Goal: Transaction & Acquisition: Register for event/course

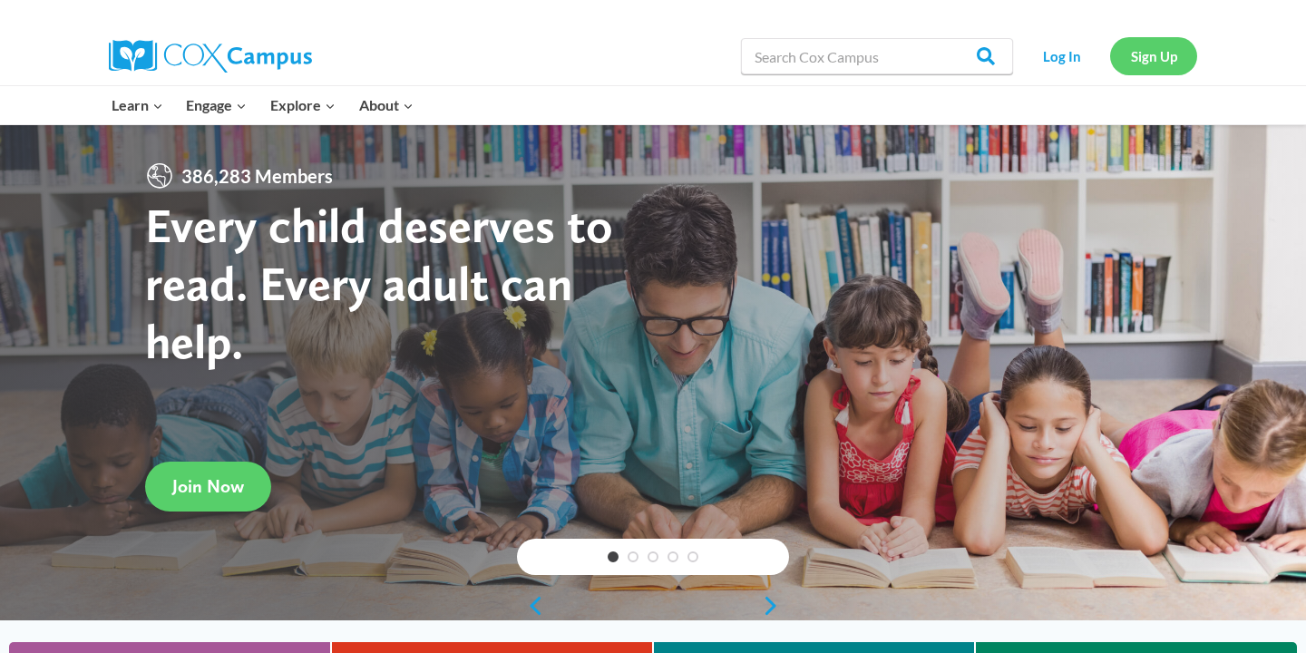
click at [1169, 51] on link "Sign Up" at bounding box center [1153, 55] width 87 height 37
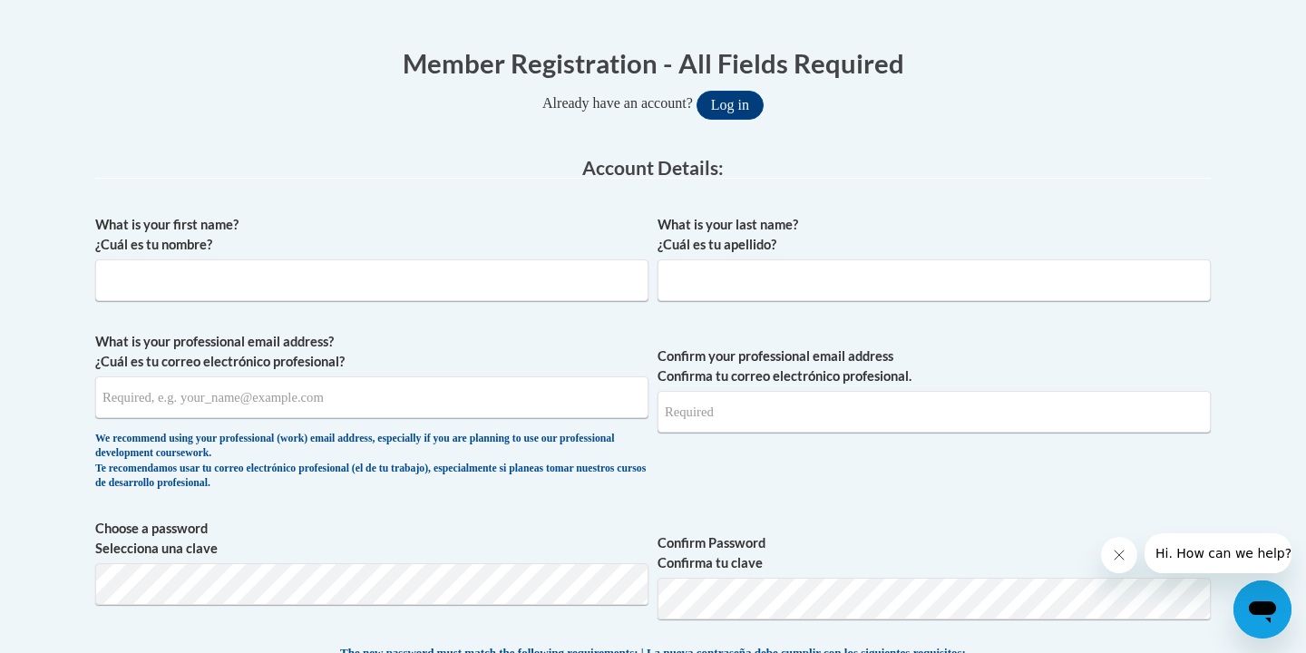
scroll to position [337, 0]
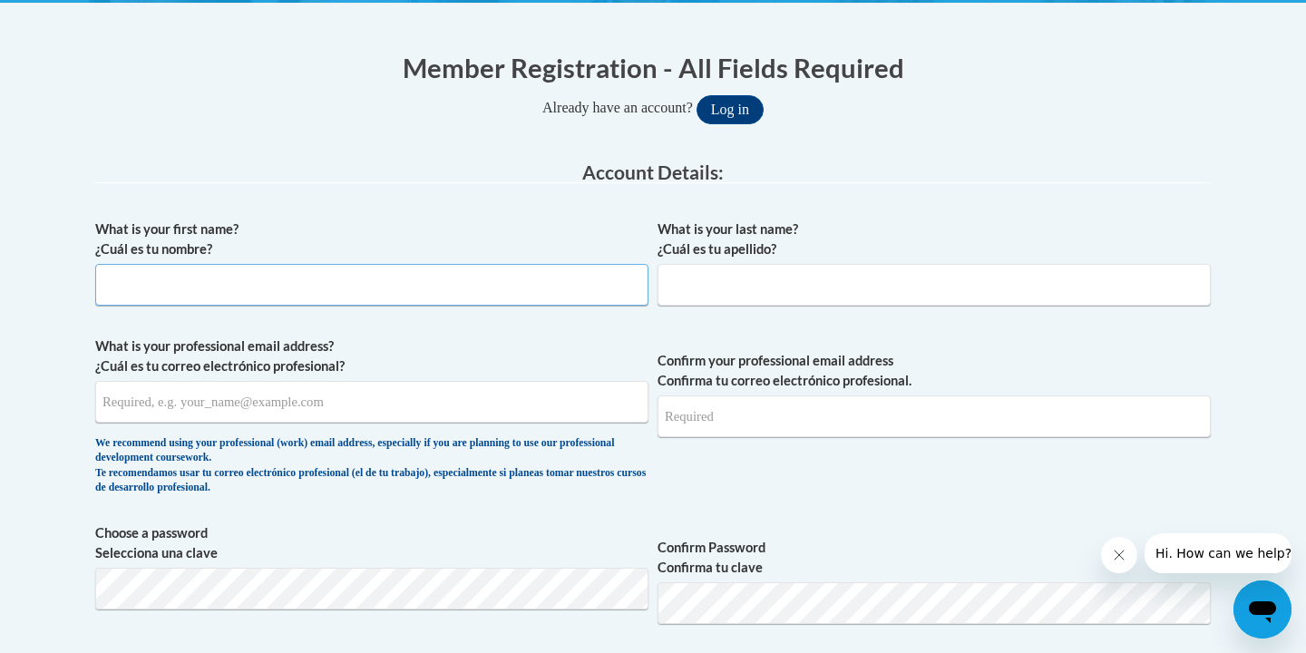
click at [484, 298] on input "What is your first name? ¿Cuál es tu nombre?" at bounding box center [371, 285] width 553 height 42
type input "kiah"
click at [690, 290] on input "What is your last name? ¿Cuál es tu apellido?" at bounding box center [934, 285] width 553 height 42
click at [671, 292] on input "[PERSON_NAME]" at bounding box center [934, 285] width 553 height 42
click at [671, 286] on input "[PERSON_NAME]" at bounding box center [934, 285] width 553 height 42
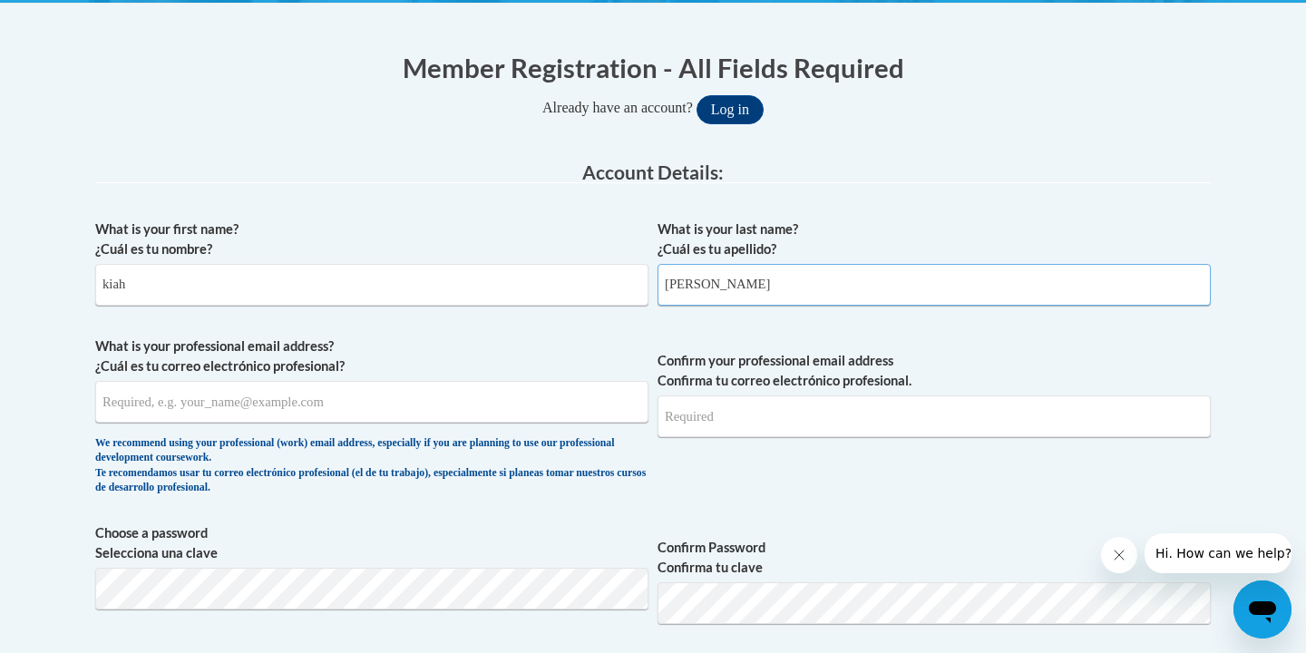
type input "[PERSON_NAME]"
click at [107, 284] on input "kiah" at bounding box center [371, 285] width 553 height 42
type input "Kiah"
click at [133, 415] on input "What is your professional email address? ¿Cuál es tu correo electrónico profesi…" at bounding box center [371, 402] width 553 height 42
type input "[EMAIL_ADDRESS][PERSON_NAME][DOMAIN_NAME]"
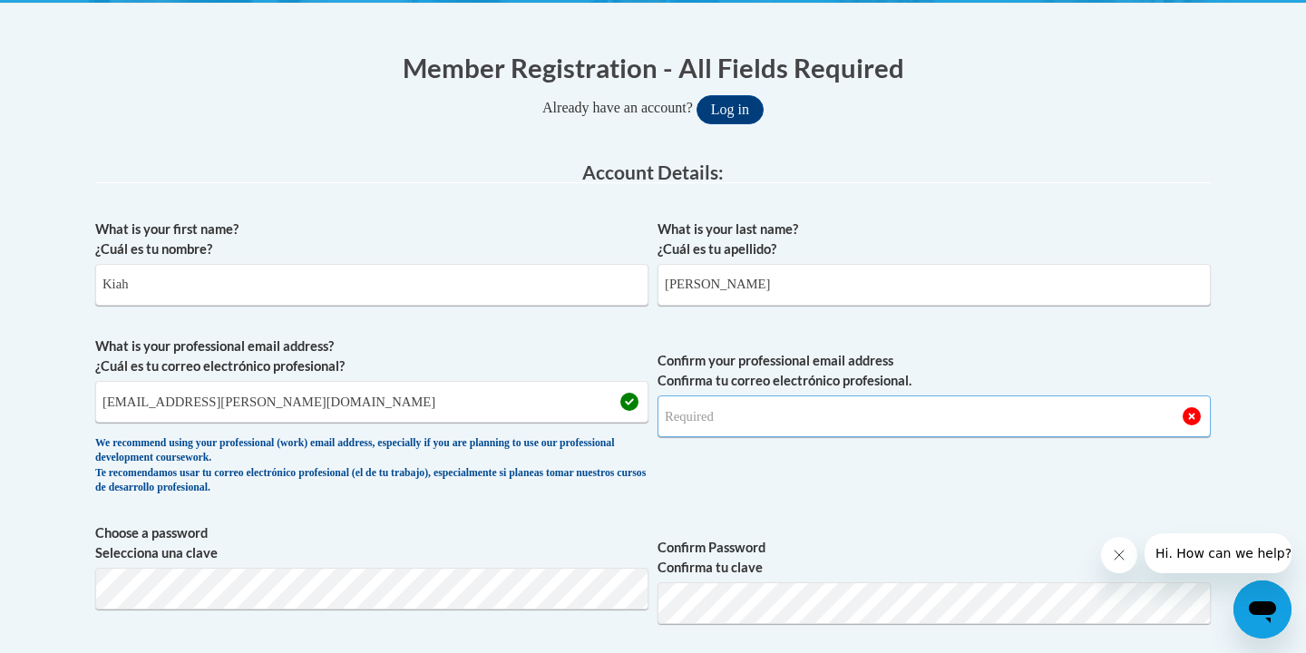
click at [778, 424] on input "Confirm your professional email address Confirma tu correo electrónico profesio…" at bounding box center [934, 417] width 553 height 42
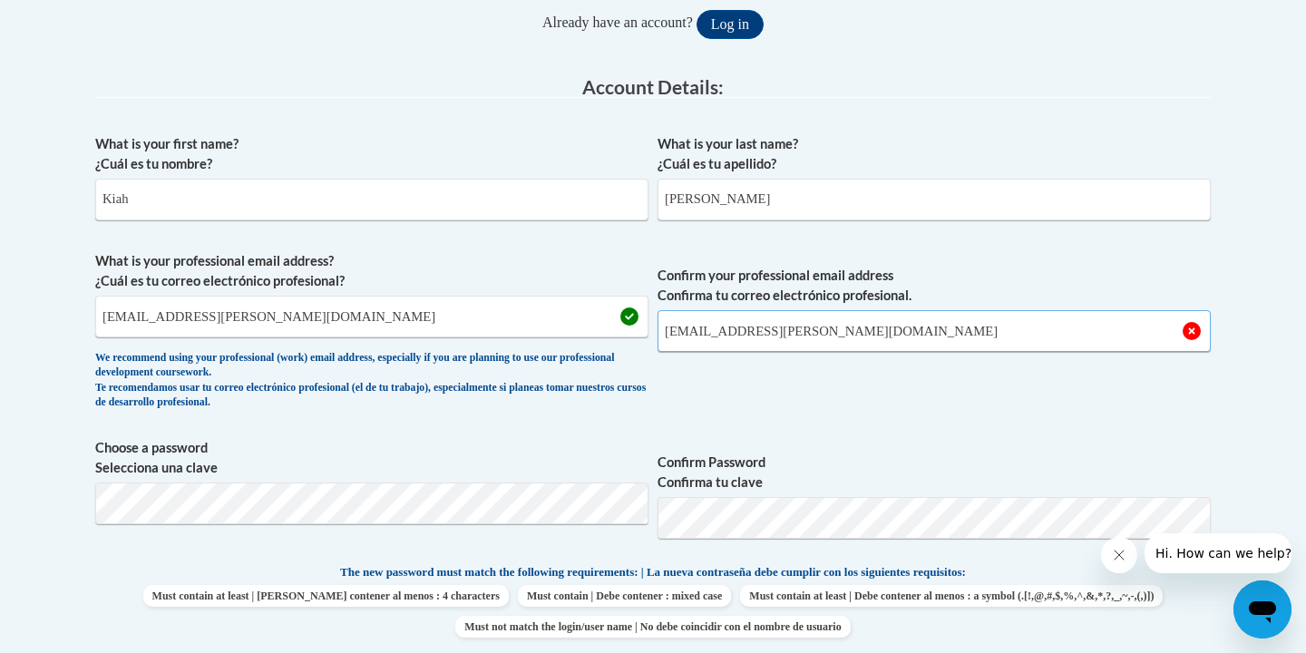
scroll to position [432, 0]
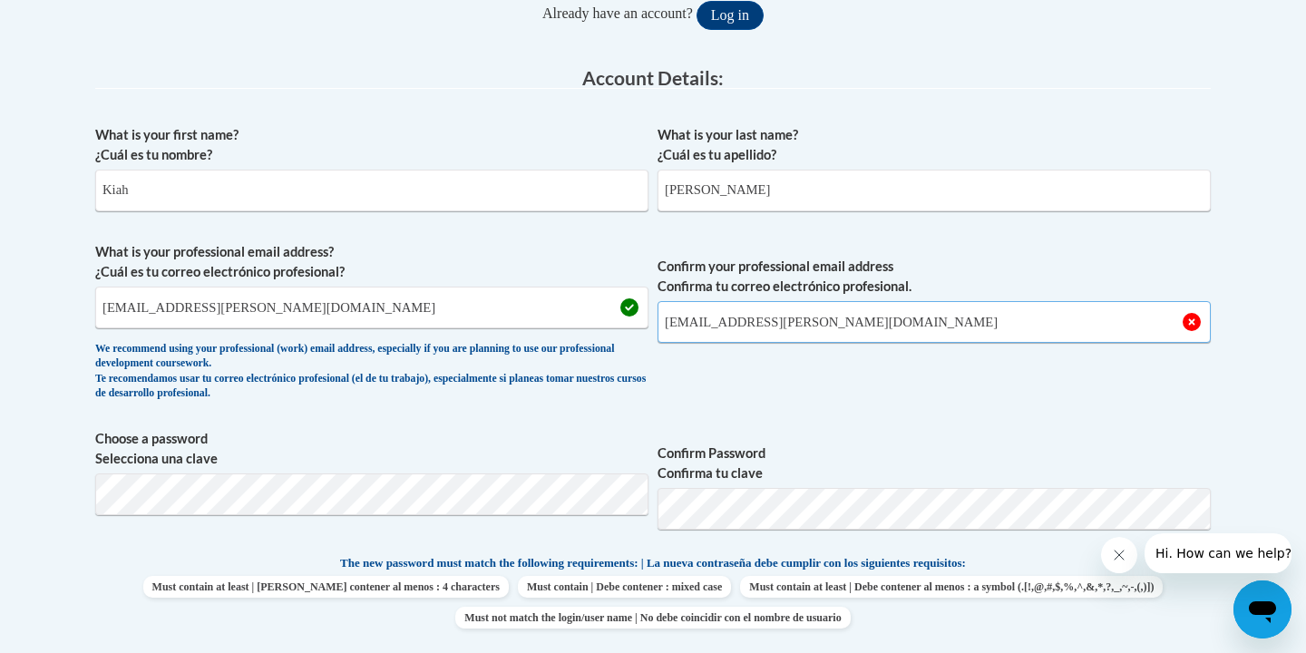
type input "[EMAIL_ADDRESS][PERSON_NAME][DOMAIN_NAME]"
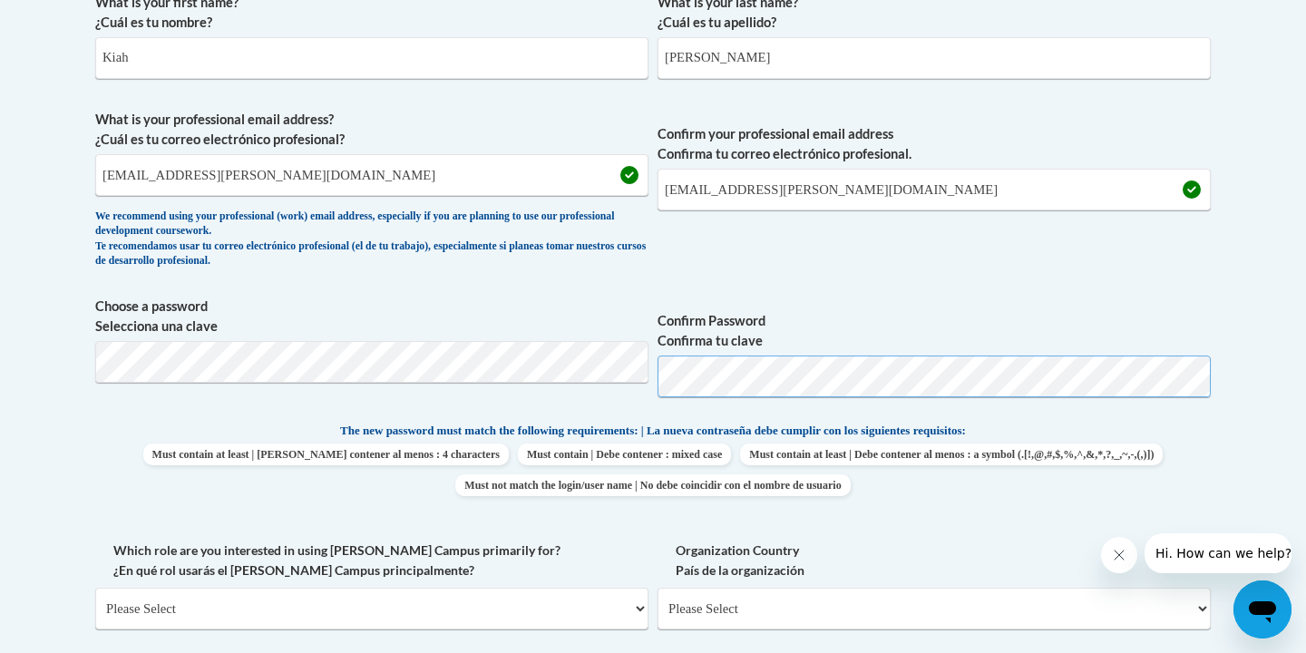
scroll to position [570, 0]
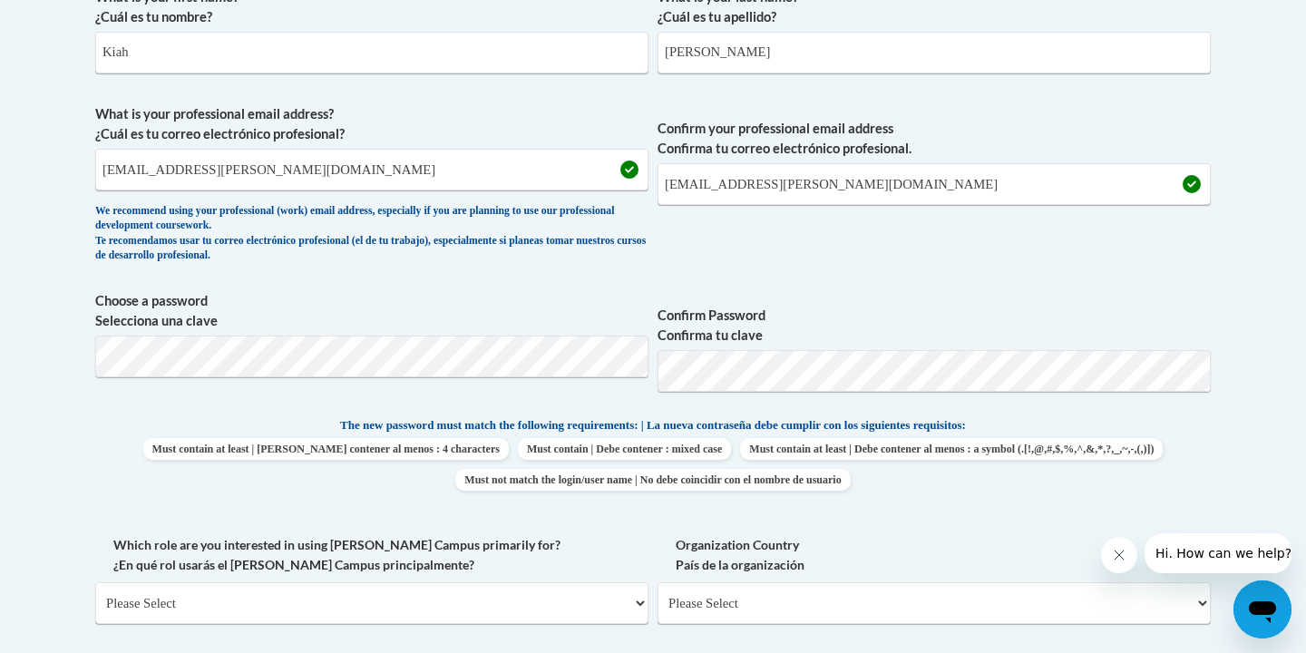
click at [1153, 436] on p "The new password must match the following requirements: | La nueva contraseña d…" at bounding box center [653, 427] width 1116 height 23
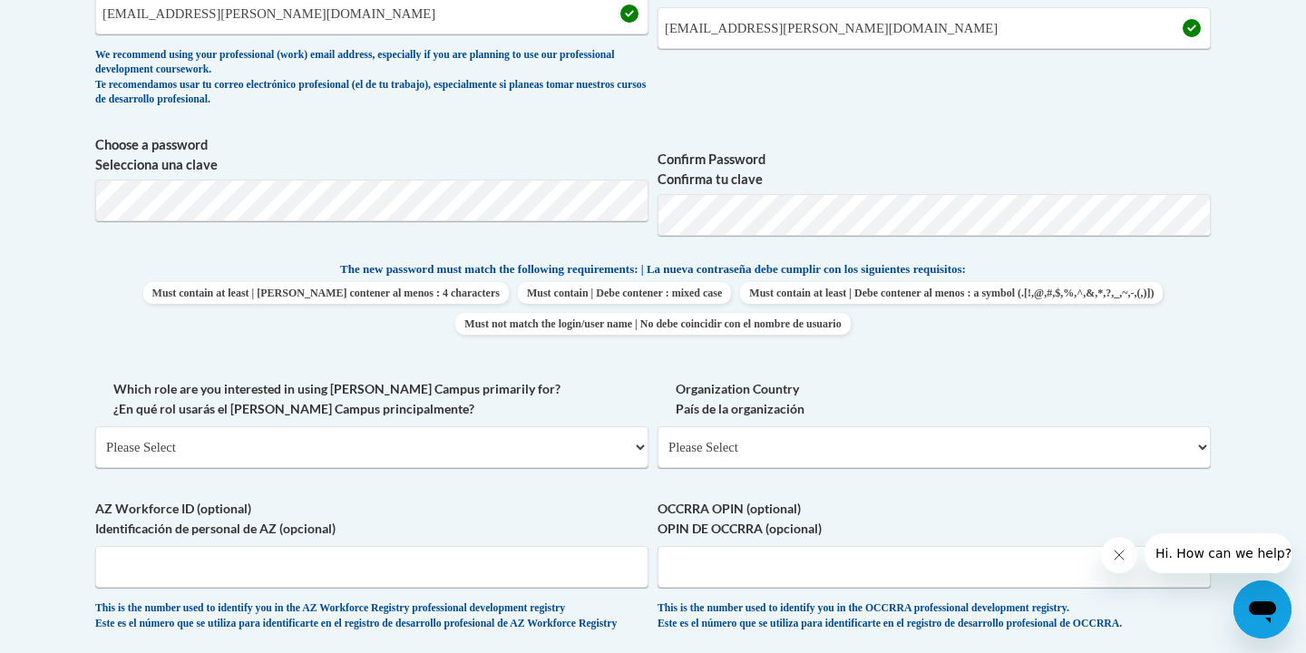
scroll to position [885, 0]
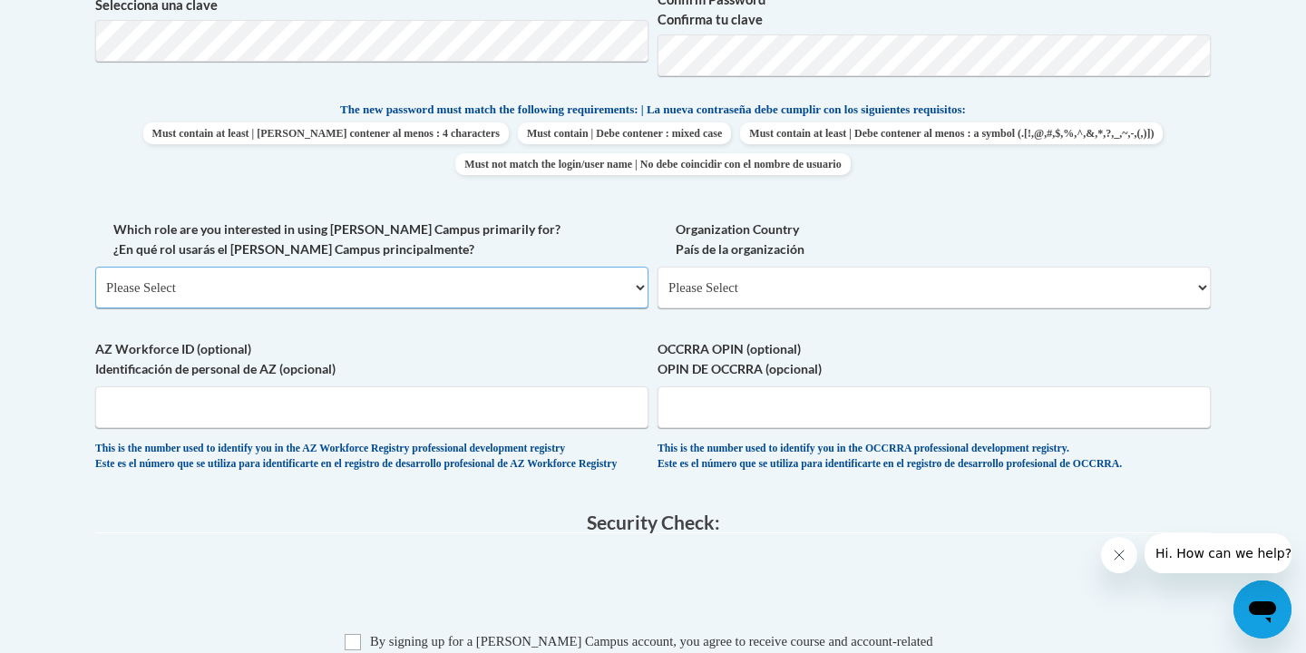
click at [589, 292] on select "Please Select College/University | Colegio/Universidad Community/Nonprofit Part…" at bounding box center [371, 288] width 553 height 42
select select "fbf2d438-af2f-41f8-98f1-81c410e29de3"
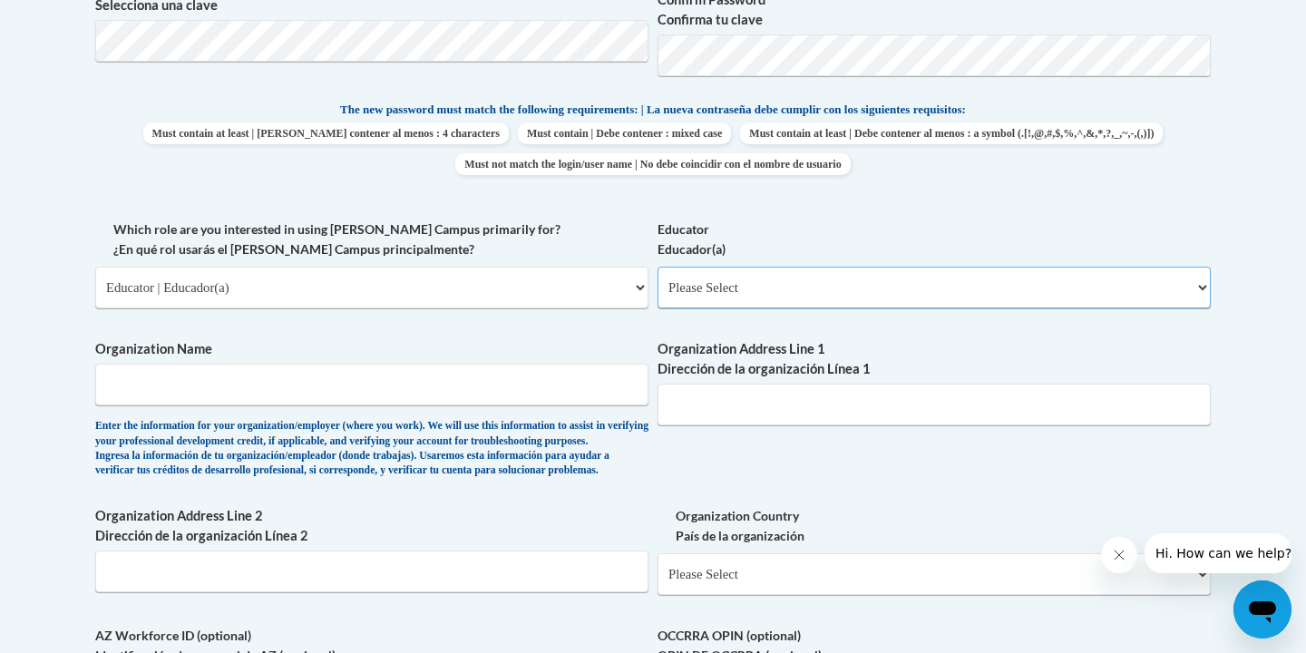
click at [696, 295] on select "Please Select Early Learning/Daycare Teacher/Family Home Care Provider | Maestr…" at bounding box center [934, 288] width 553 height 42
